Goal: Information Seeking & Learning: Learn about a topic

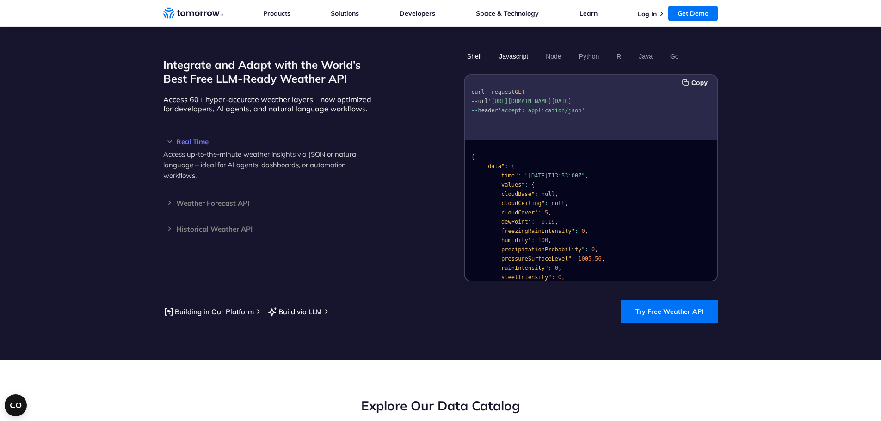
click at [516, 49] on button "Javascript" at bounding box center [514, 57] width 36 height 16
click at [160, 199] on section "Integrate and Adapt with the World’s Best Free LLM-Ready Weather API Access 60+…" at bounding box center [440, 186] width 881 height 349
click at [178, 200] on h3 "Weather Forecast API" at bounding box center [269, 203] width 213 height 7
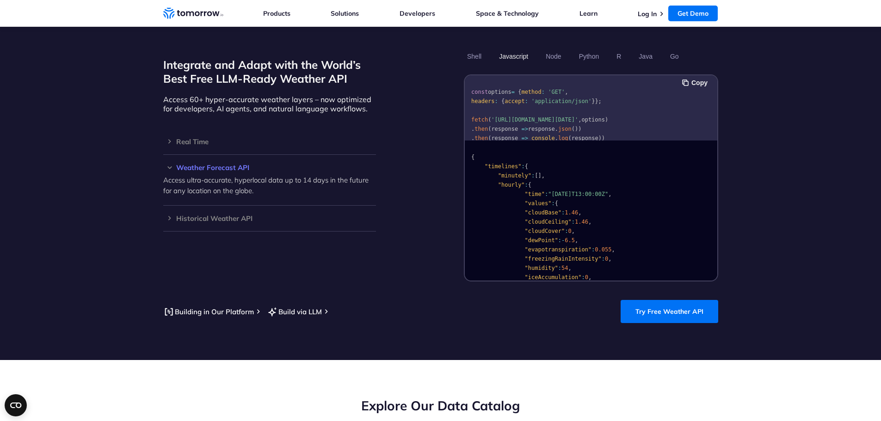
click at [228, 175] on p "Access ultra-accurate, hyperlocal data up to 14 days in the future for any loca…" at bounding box center [269, 185] width 213 height 21
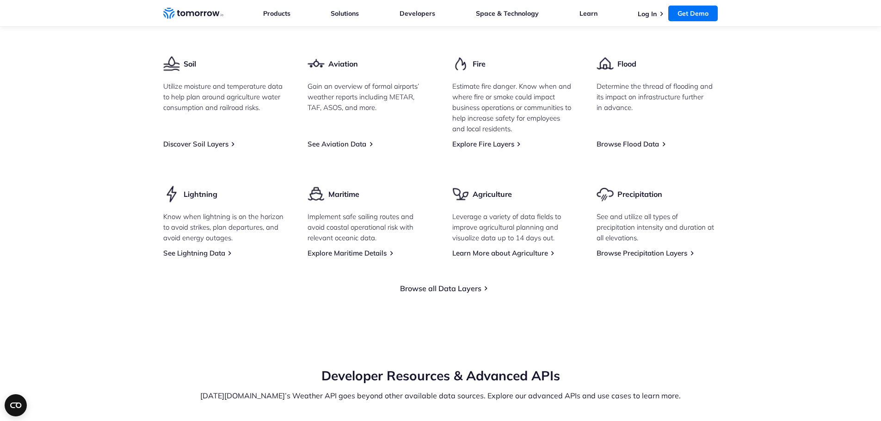
scroll to position [1388, 0]
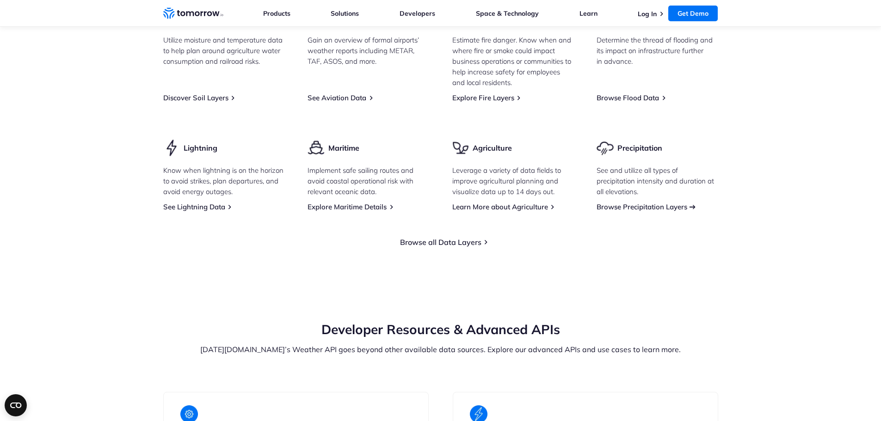
click at [653, 203] on link "Browse Precipitation Layers" at bounding box center [642, 207] width 91 height 9
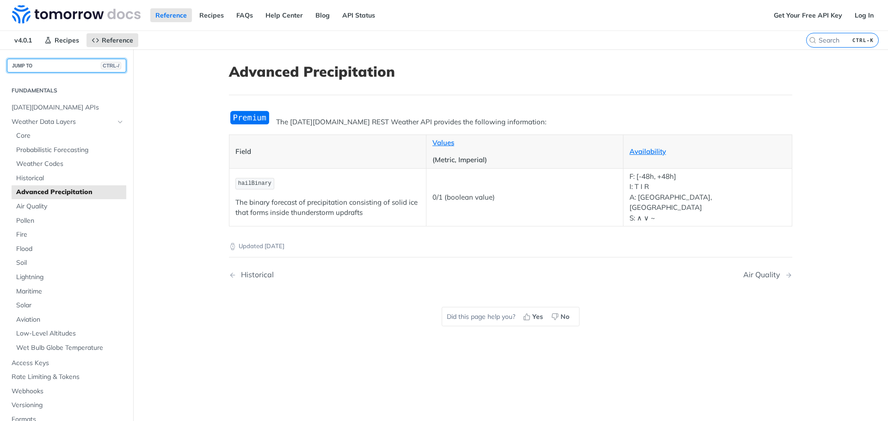
click at [49, 66] on button "JUMP TO CTRL-/" at bounding box center [66, 66] width 119 height 14
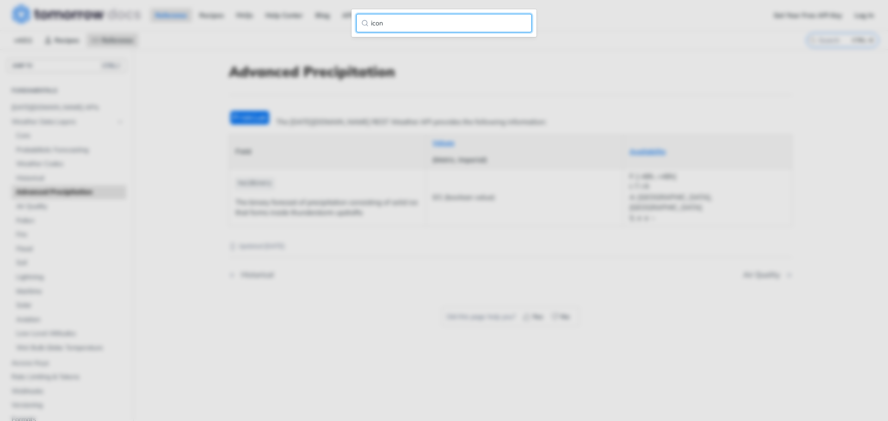
type input "icon"
click at [522, 25] on input "icon" at bounding box center [444, 23] width 176 height 18
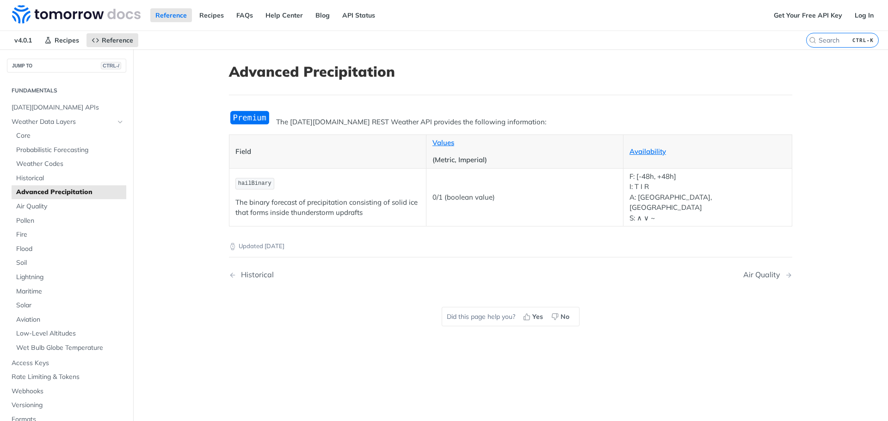
click at [197, 68] on main "JUMP TO CTRL-/ Fundamentals [DATE][DOMAIN_NAME] APIs Weather Data Layers Core P…" at bounding box center [444, 259] width 888 height 421
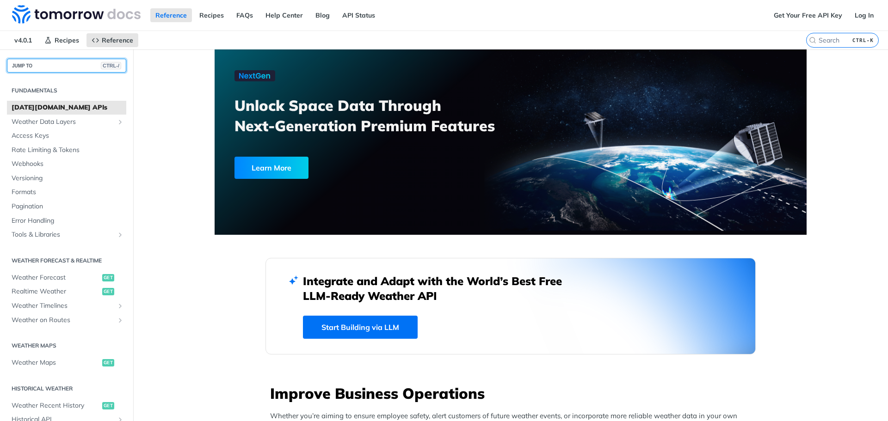
click at [74, 65] on button "JUMP TO CTRL-/" at bounding box center [66, 66] width 119 height 14
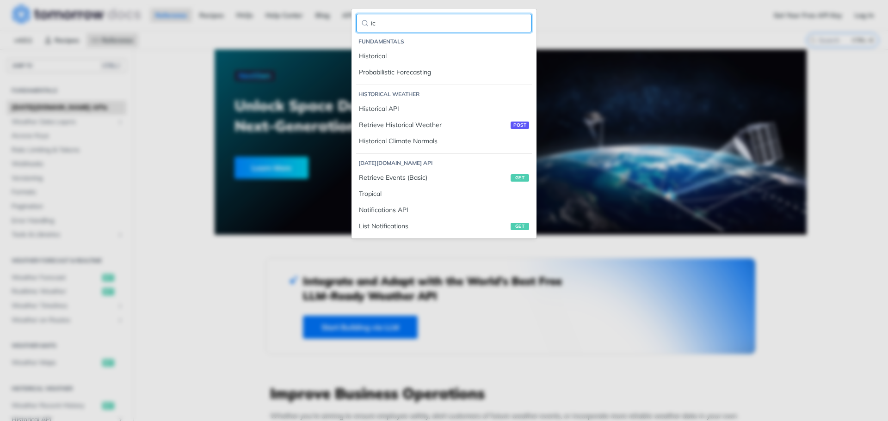
type input "i"
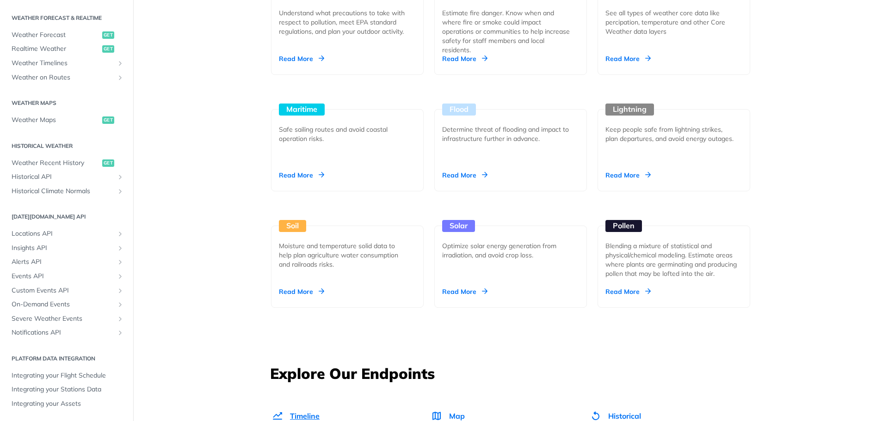
scroll to position [1017, 0]
